Goal: Check status: Check status

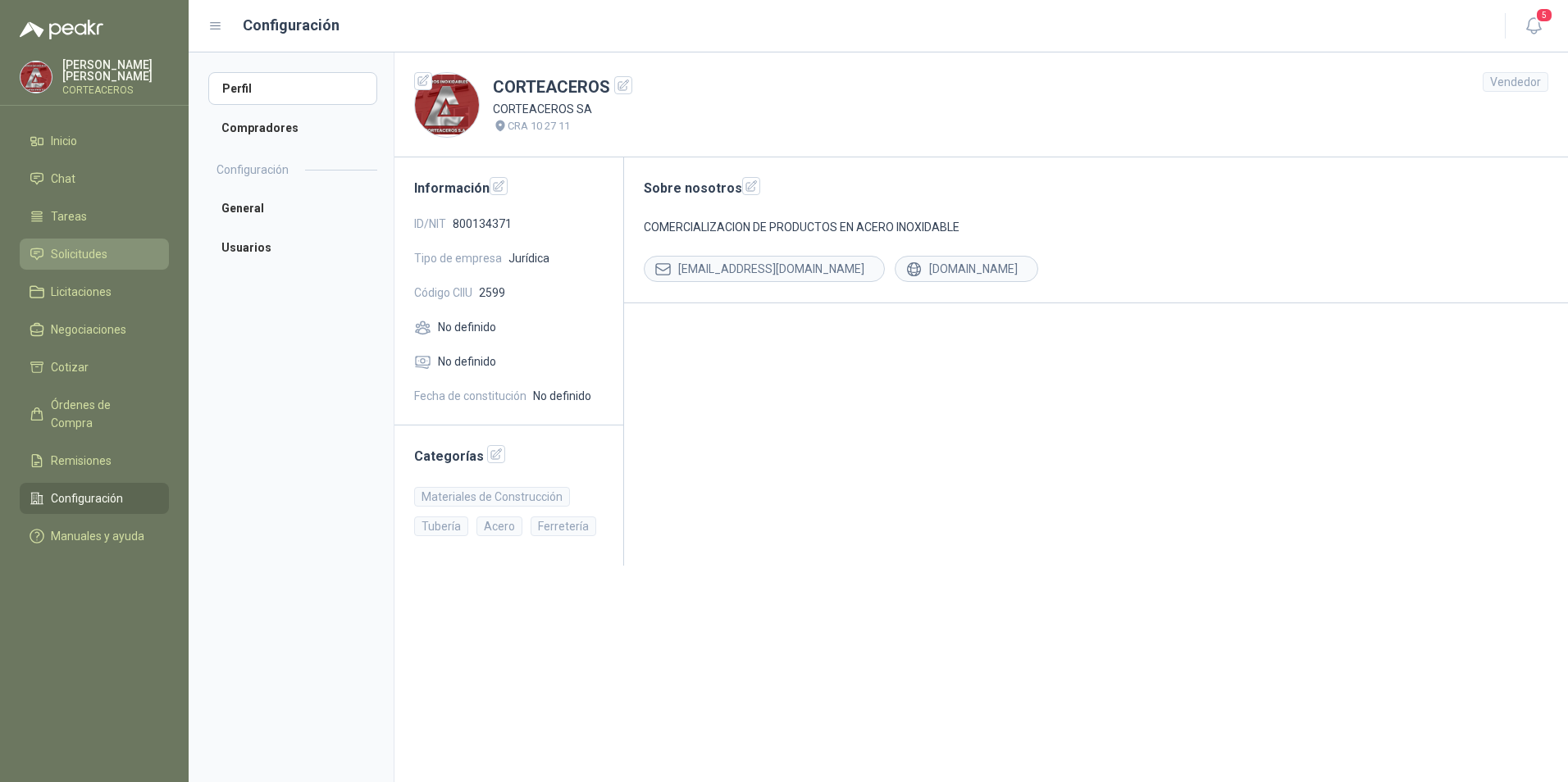
click at [107, 253] on span "Solicitudes" at bounding box center [79, 254] width 57 height 18
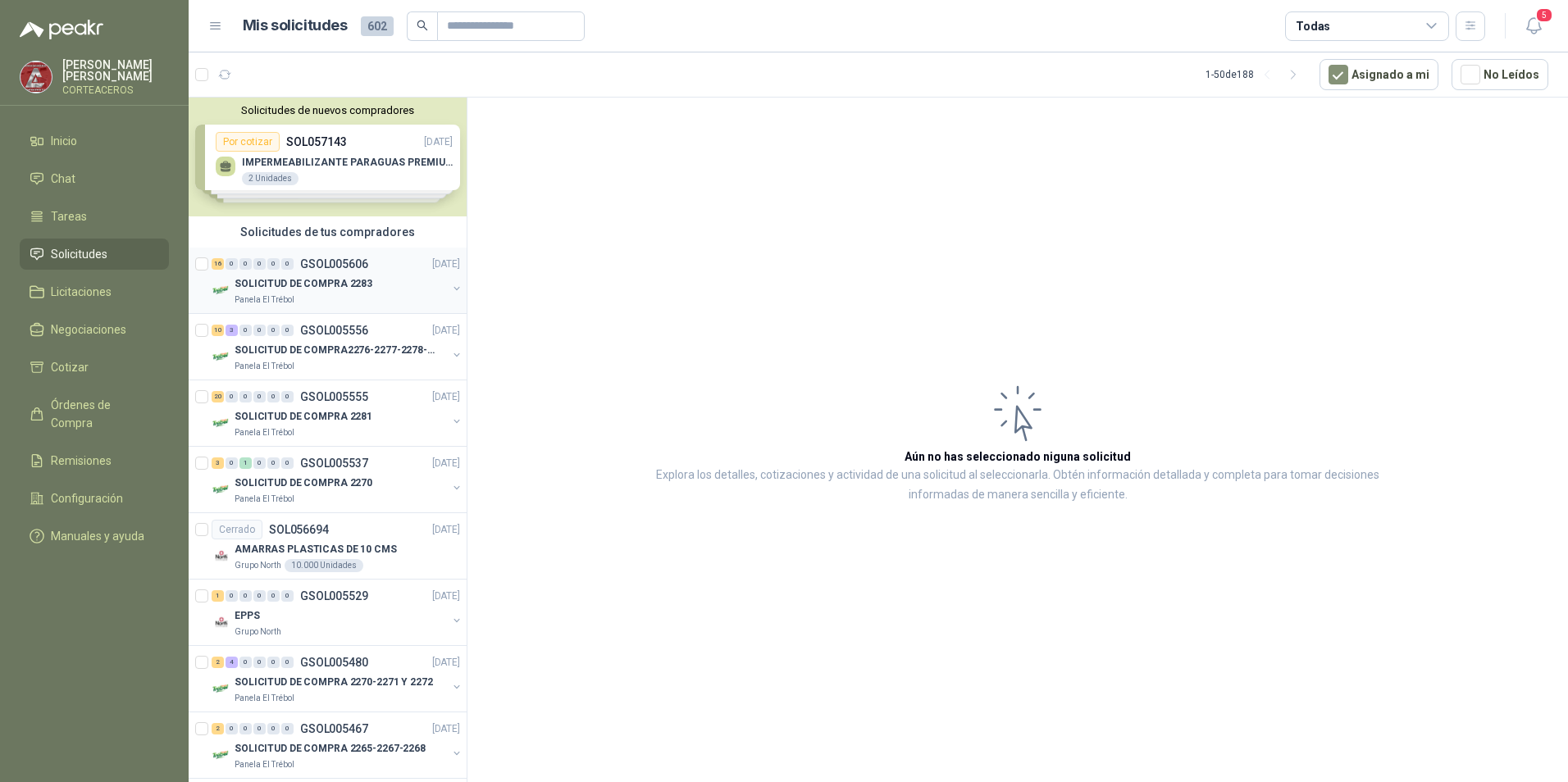
click at [338, 269] on p "GSOL005606" at bounding box center [335, 264] width 69 height 12
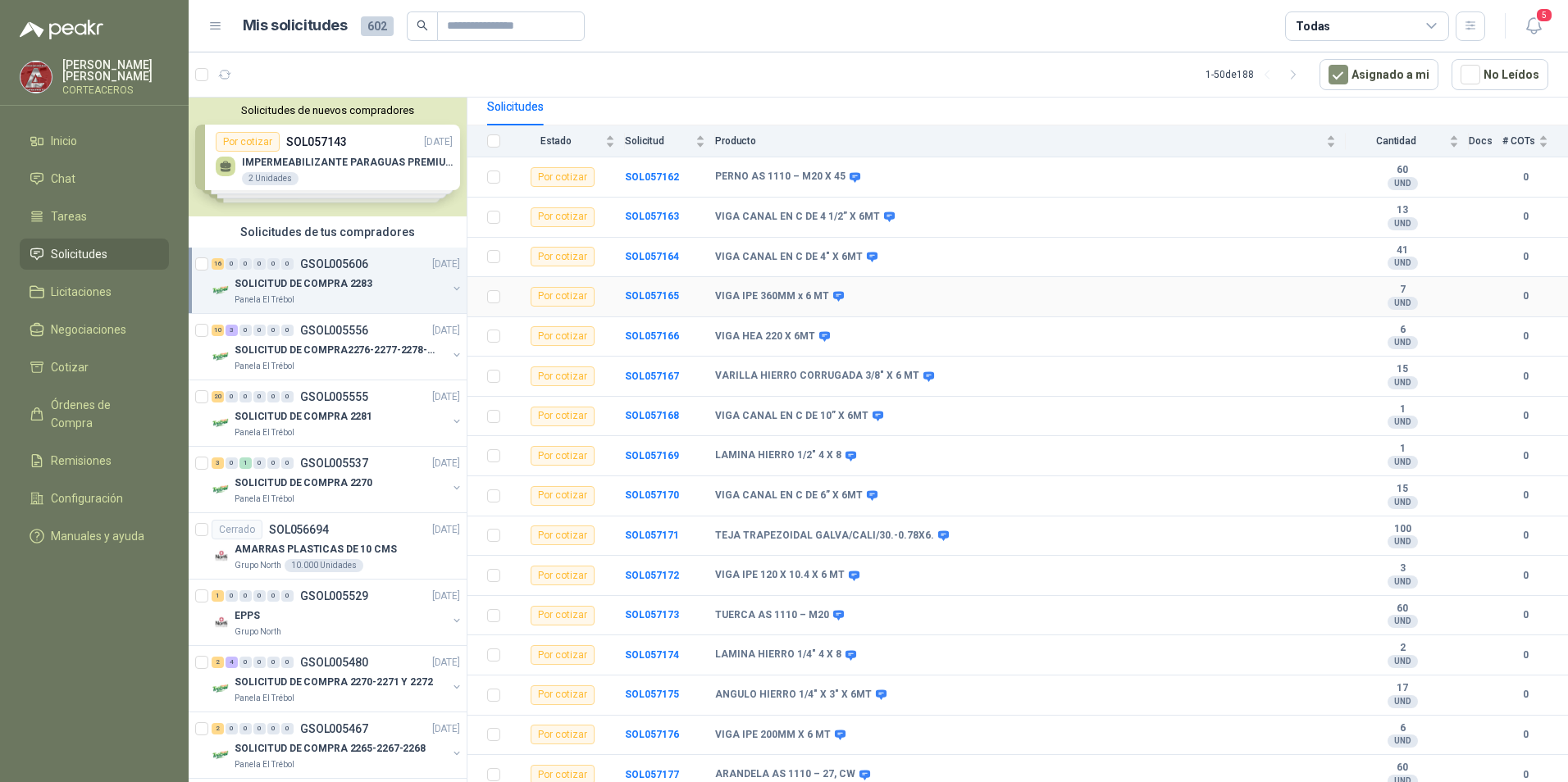
scroll to position [166, 0]
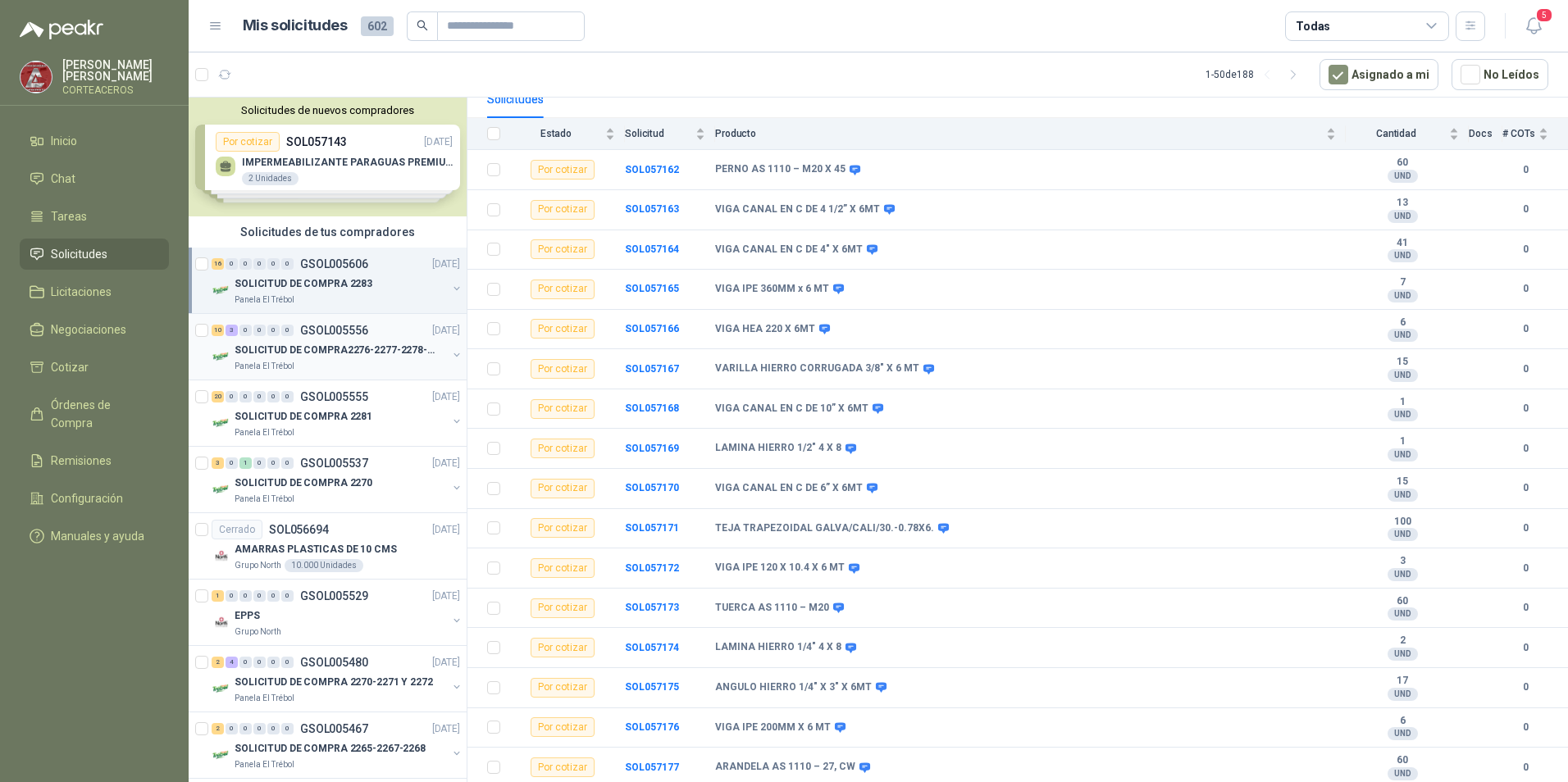
click at [372, 343] on p "SOLICITUD DE COMPRA2276-2277-2278-2284-2285-" at bounding box center [337, 350] width 205 height 16
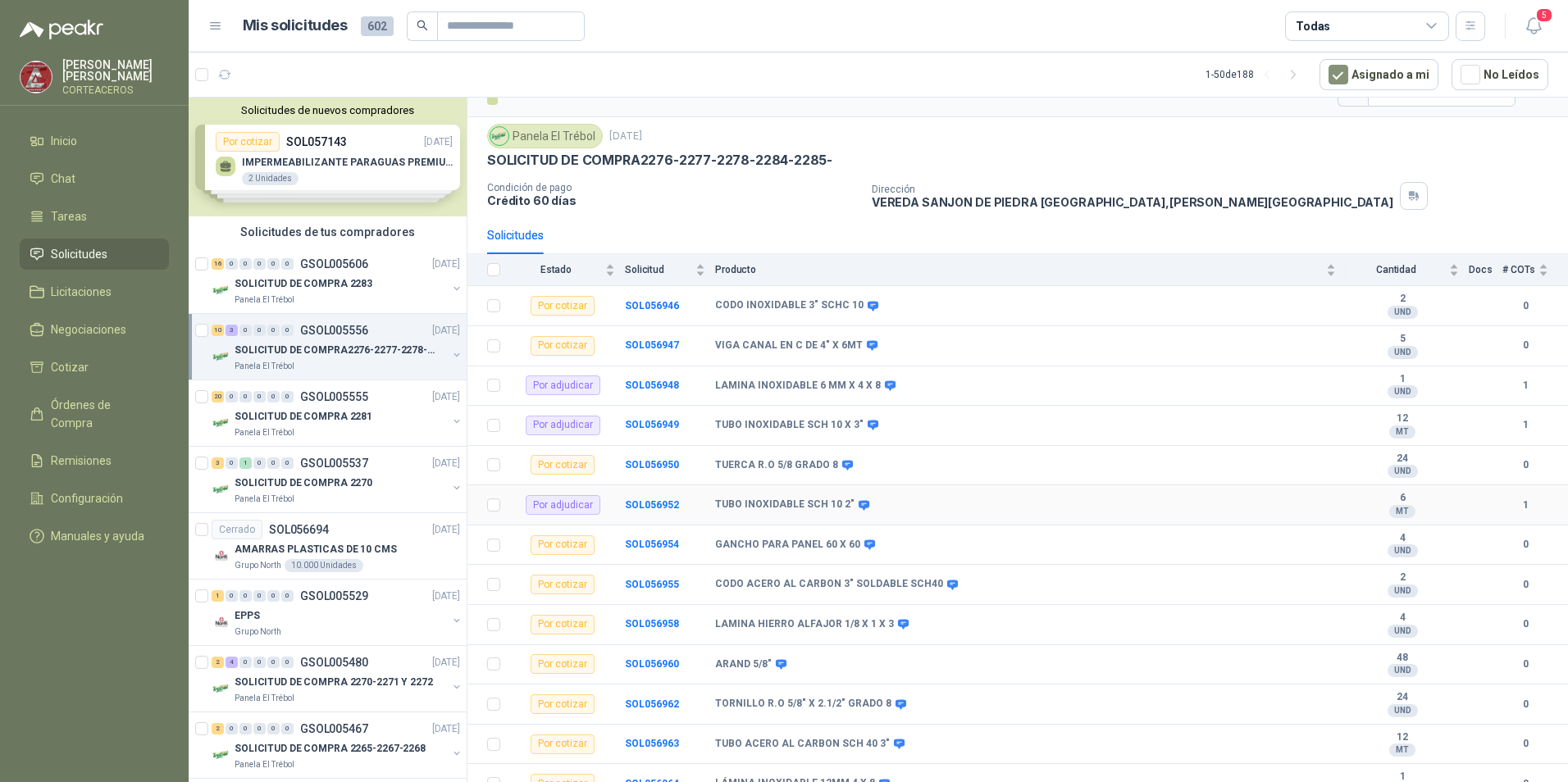
scroll to position [47, 0]
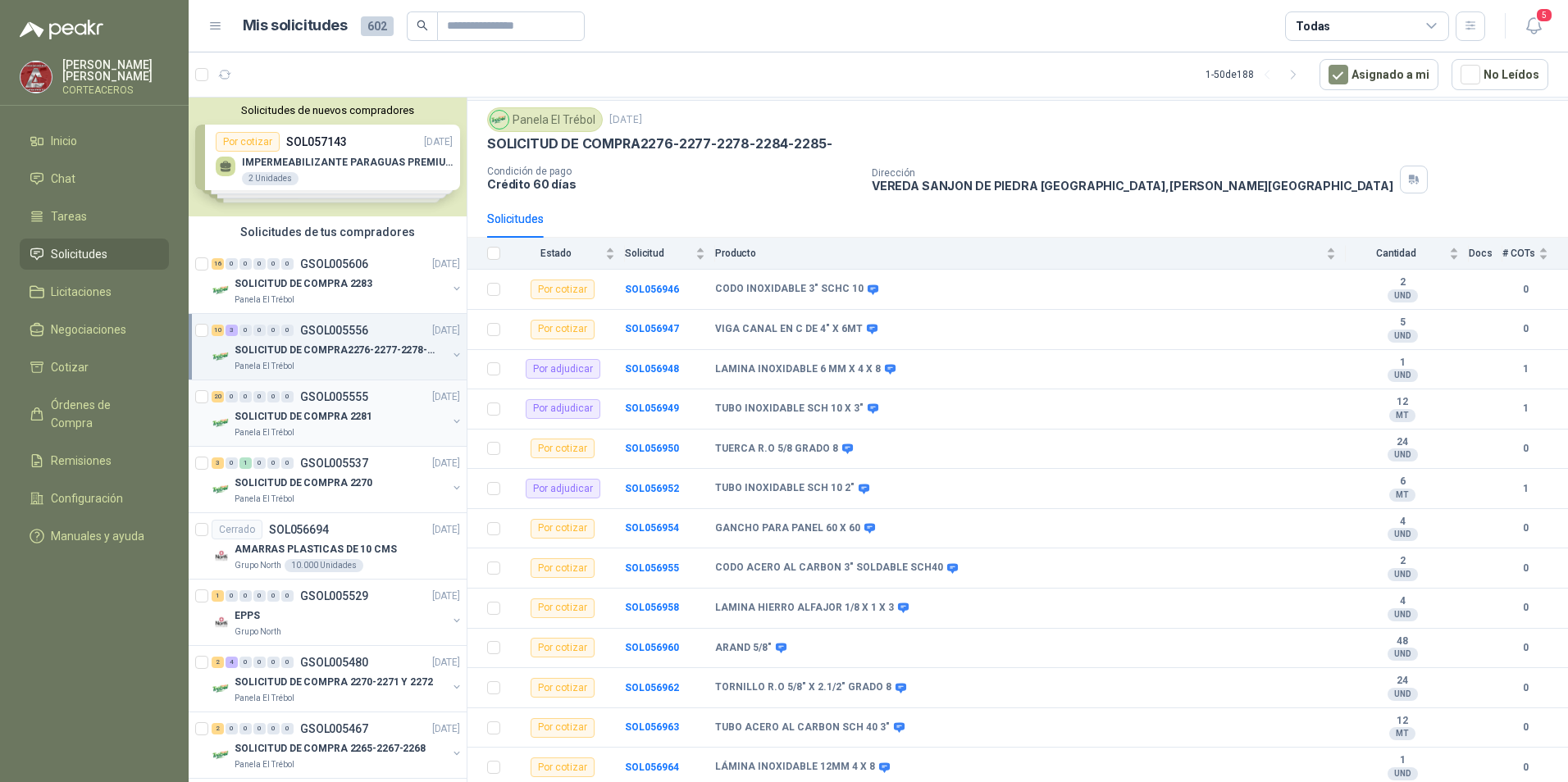
click at [283, 393] on div "0" at bounding box center [287, 397] width 13 height 12
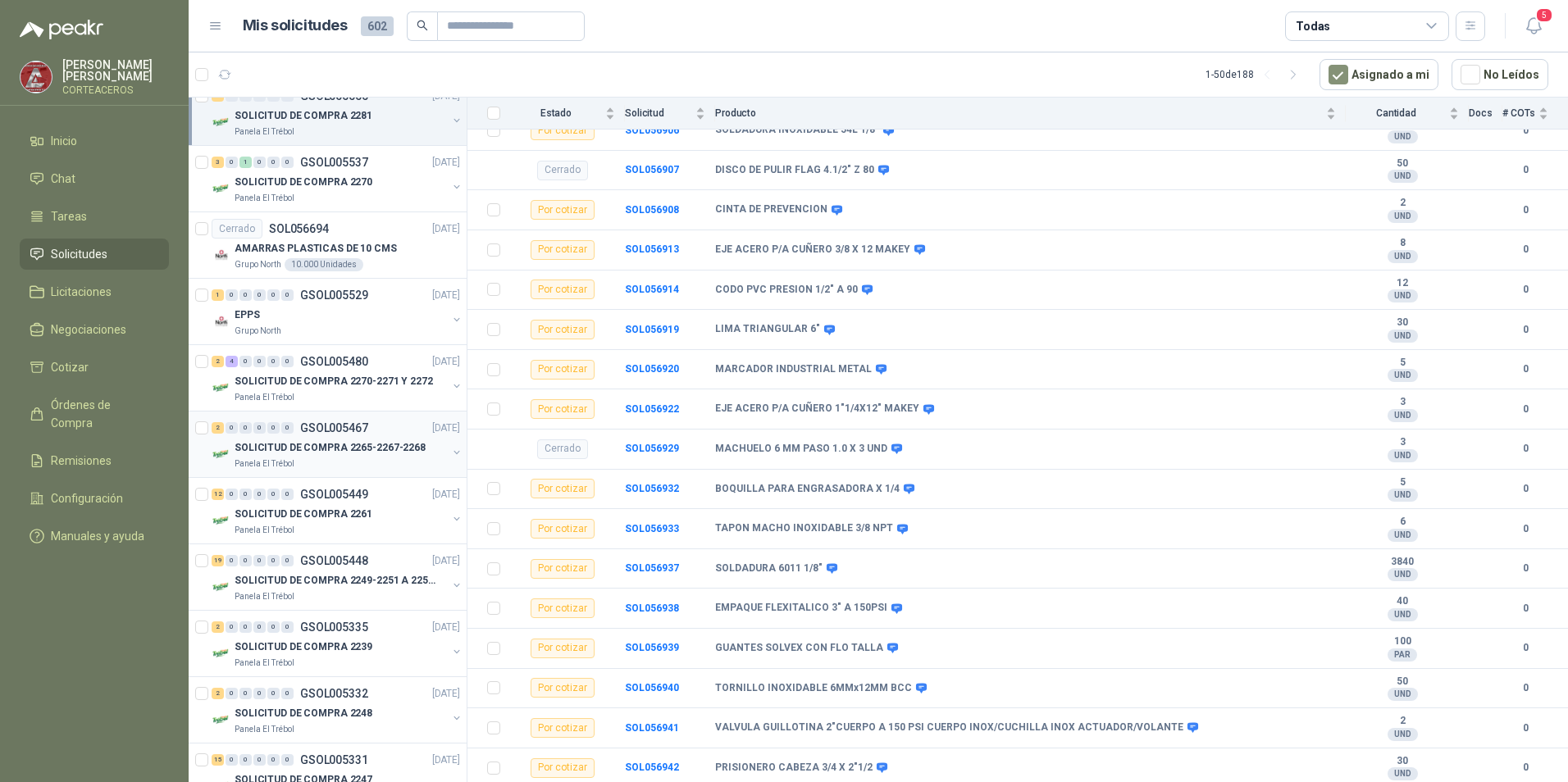
scroll to position [328, 0]
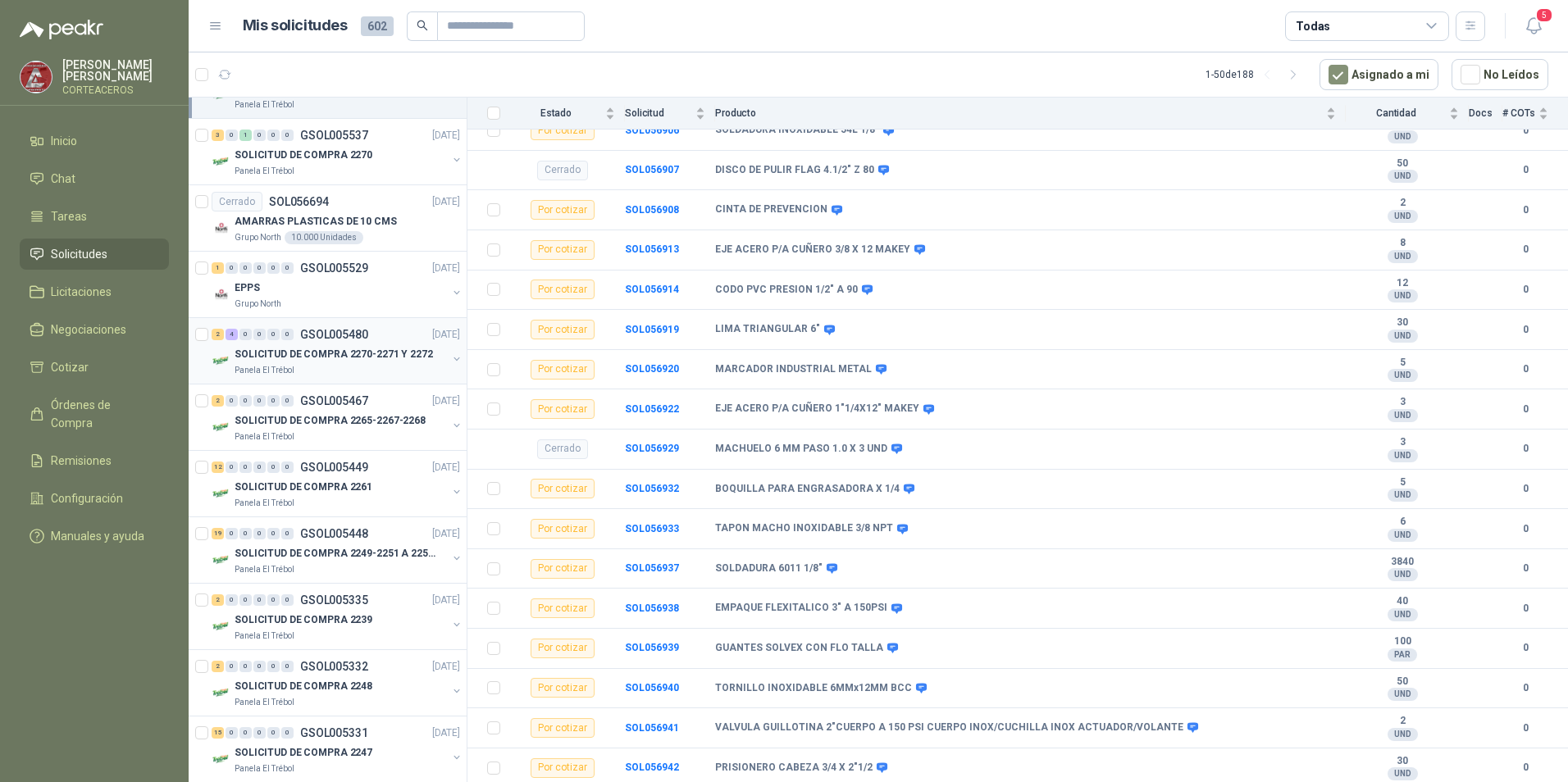
click at [351, 359] on p "SOLICITUD DE COMPRA 2270-2271 Y 2272" at bounding box center [334, 354] width 199 height 16
